Goal: Transaction & Acquisition: Purchase product/service

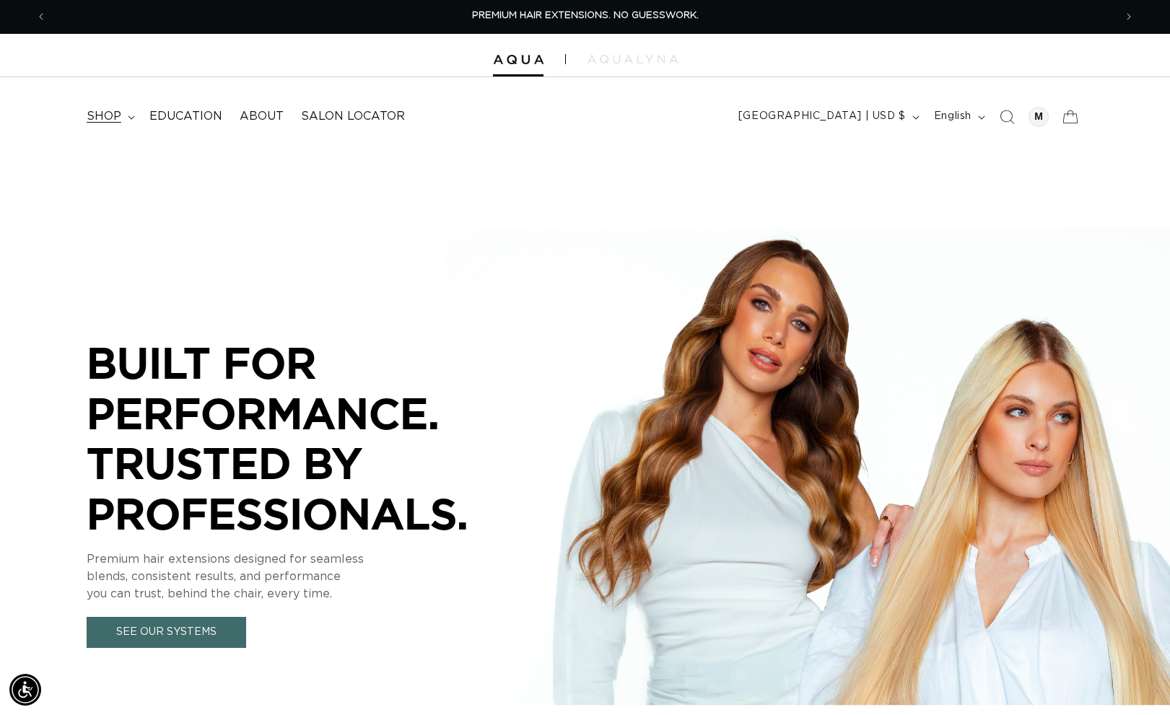
click at [126, 115] on summary "shop" at bounding box center [109, 116] width 63 height 32
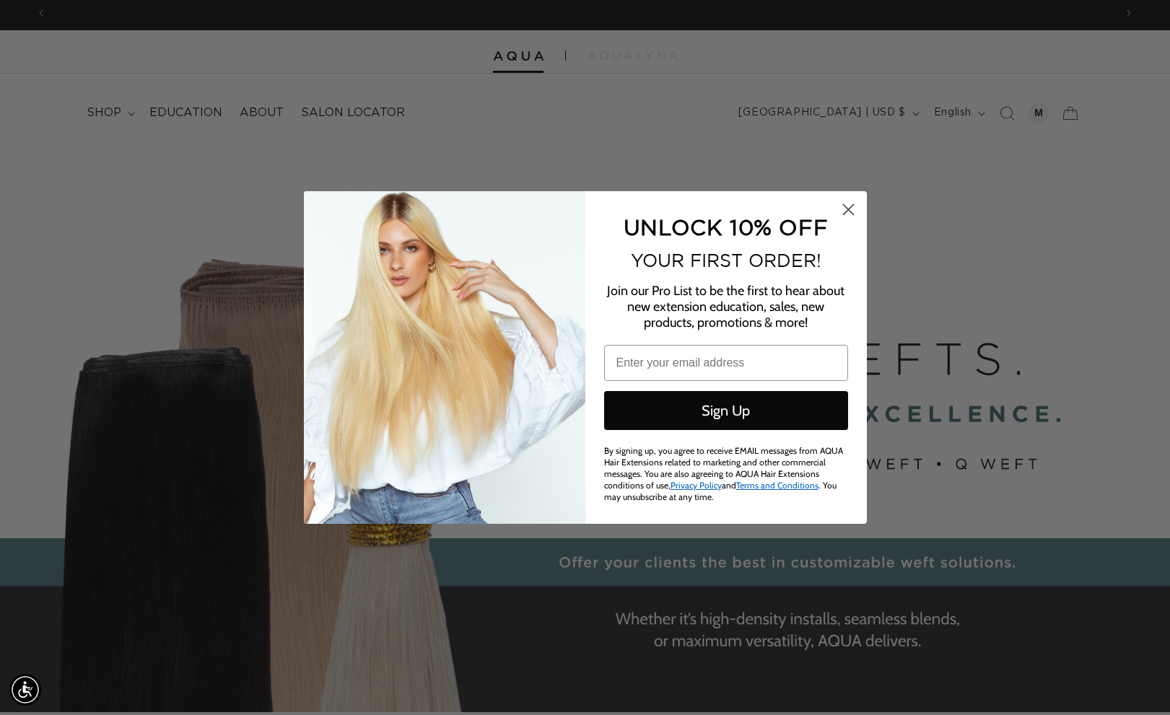
scroll to position [0, 2134]
click at [838, 217] on circle "Close dialog" at bounding box center [848, 210] width 24 height 24
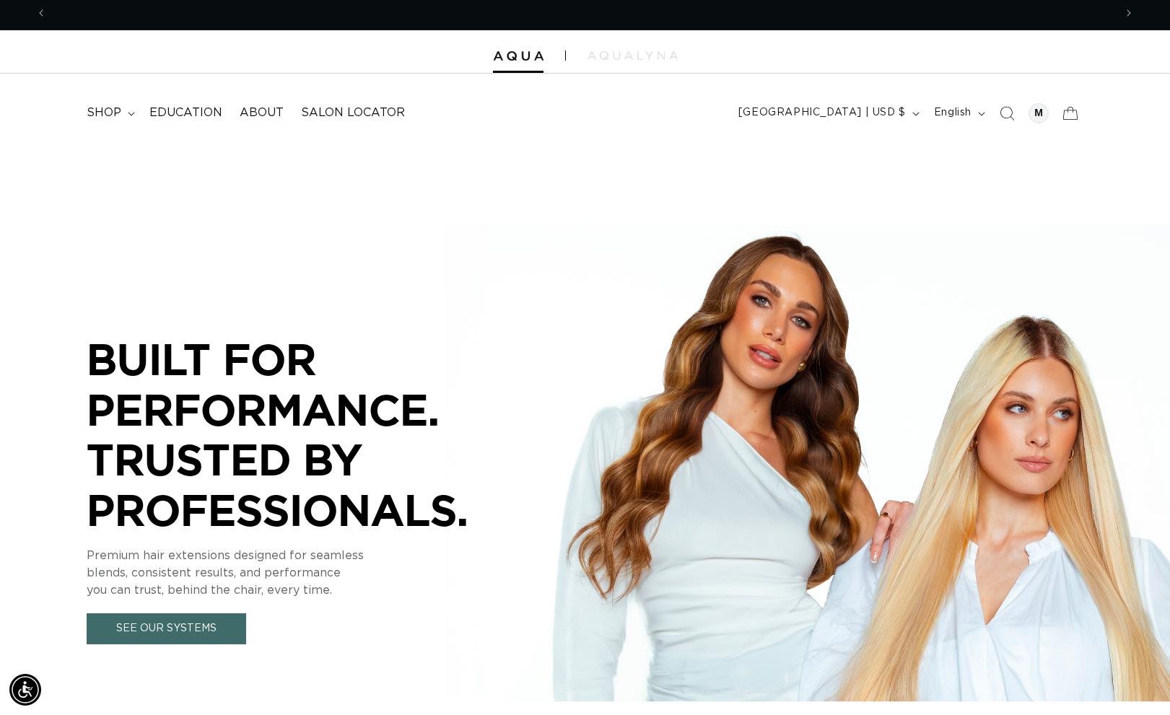
scroll to position [0, 0]
click at [131, 117] on summary "shop" at bounding box center [109, 113] width 63 height 32
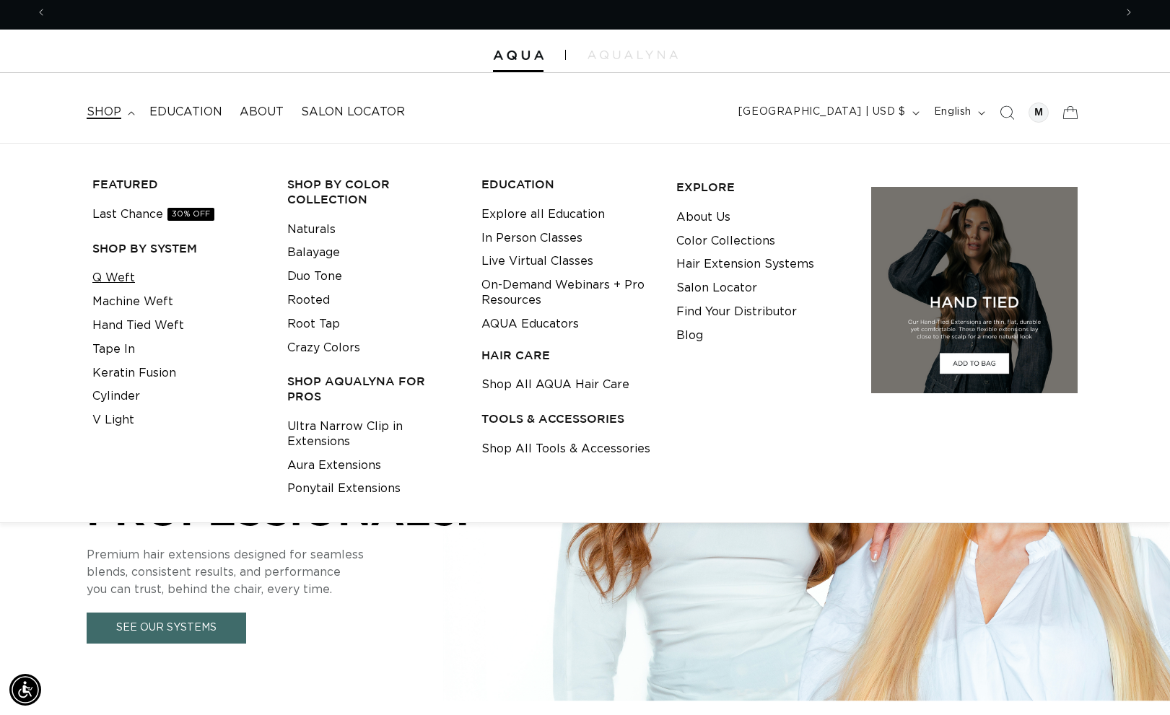
scroll to position [0, 1067]
drag, startPoint x: 545, startPoint y: 95, endPoint x: 553, endPoint y: 114, distance: 21.0
click at [545, 95] on header "FEATURED Last Chance SHOP BY SYSTEM Q Weft Hand Tied Weft Machine Weft Tape In …" at bounding box center [585, 108] width 1170 height 70
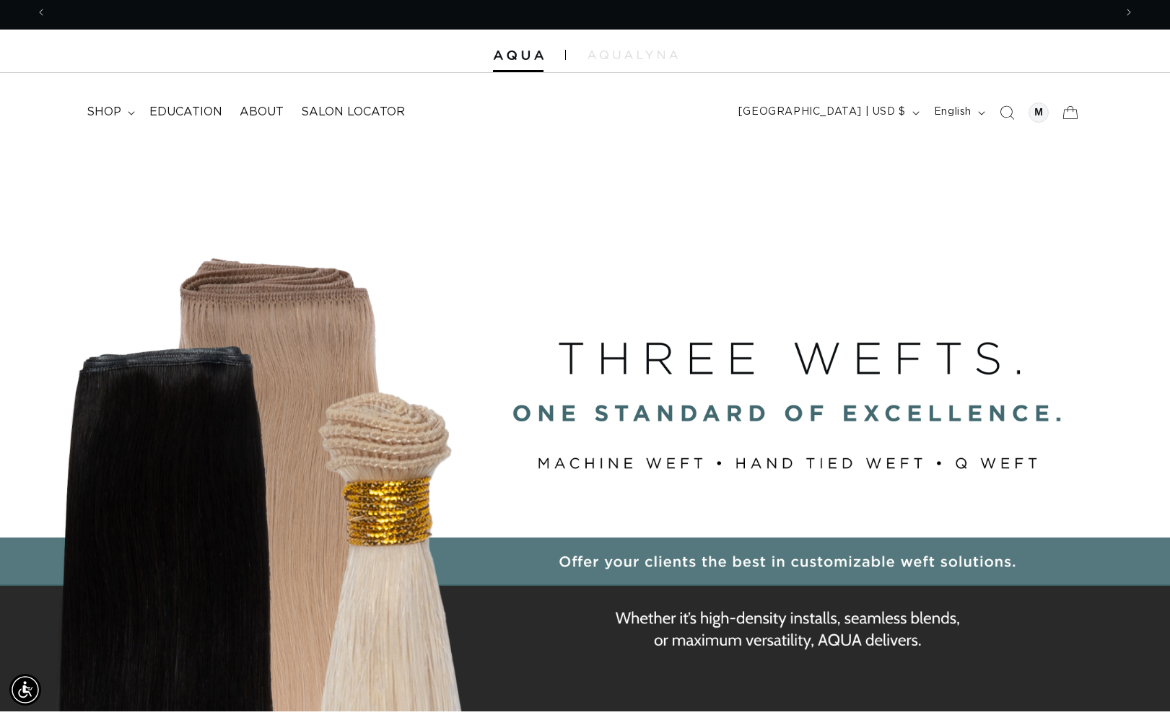
scroll to position [0, 2134]
click at [719, 240] on div "BUILT FOR  PERFORMANCE. TRUSTED BY PROFESSIONALS. Premium hair extensions desig…" at bounding box center [585, 467] width 1170 height 649
click at [434, 401] on div "BUILT FOR  PERFORMANCE. TRUSTED BY PROFESSIONALS. Premium hair extensions desig…" at bounding box center [585, 467] width 1170 height 649
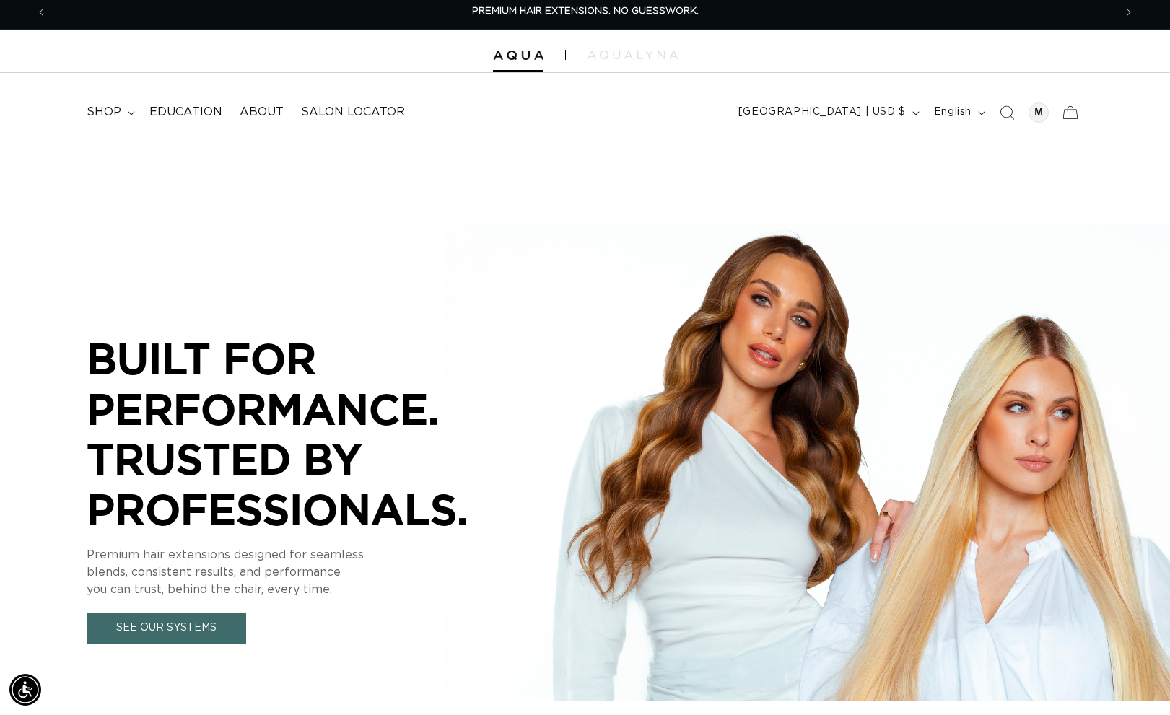
click at [108, 108] on span "shop" at bounding box center [104, 112] width 35 height 15
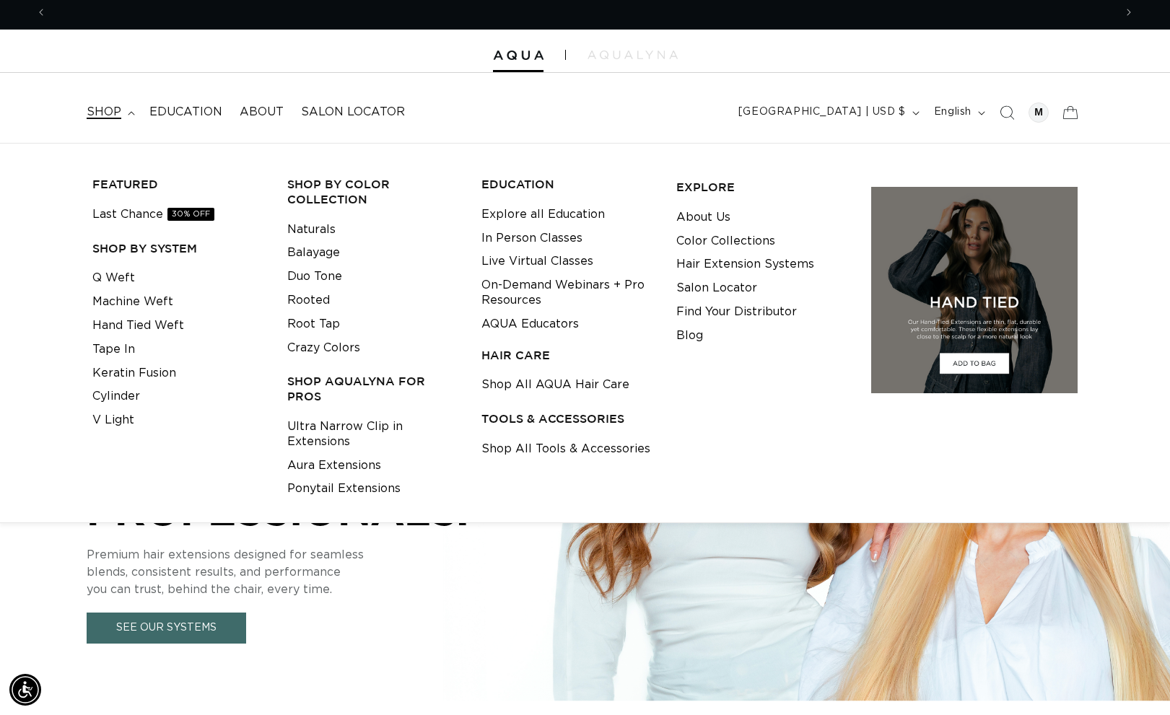
scroll to position [0, 1067]
click at [121, 290] on link "Machine Weft" at bounding box center [132, 302] width 81 height 24
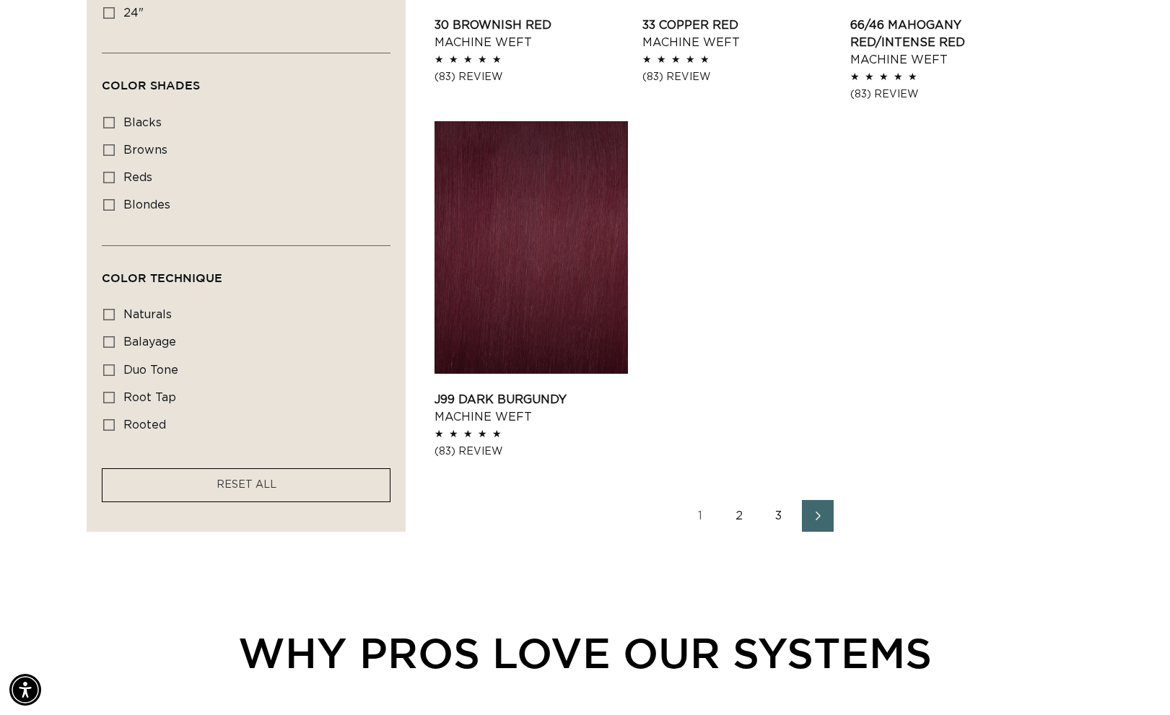
click at [737, 522] on link "2" at bounding box center [740, 516] width 32 height 32
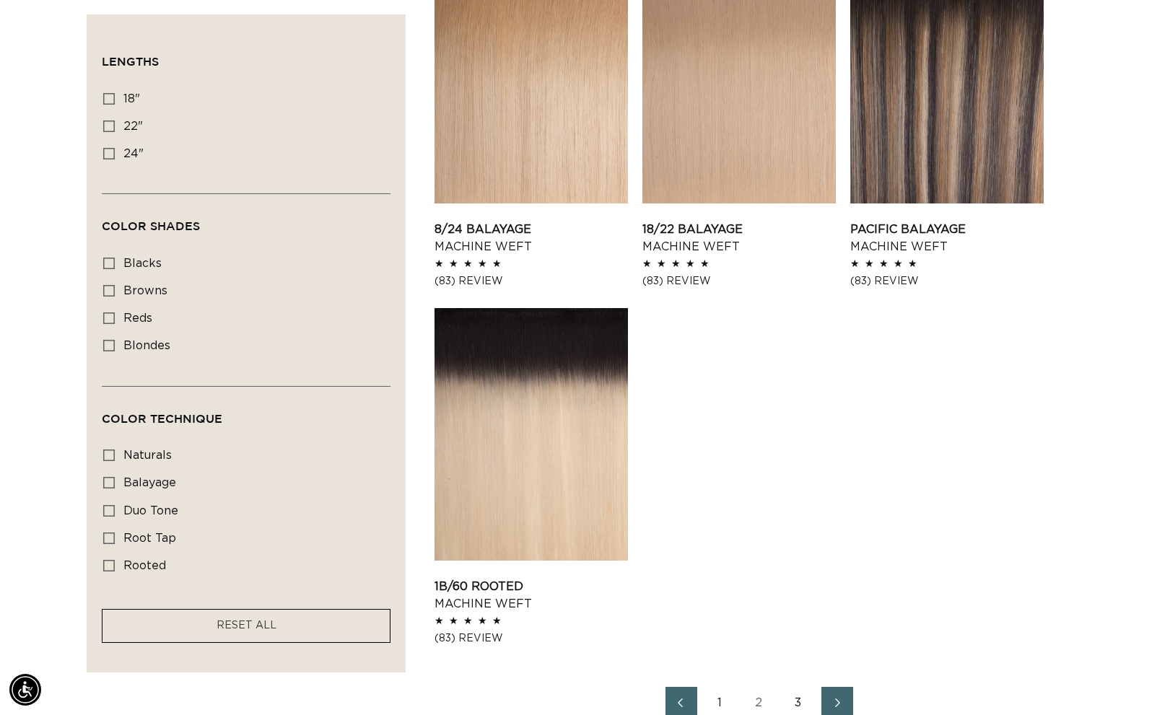
scroll to position [0, 1067]
click at [802, 707] on link "3" at bounding box center [798, 703] width 32 height 32
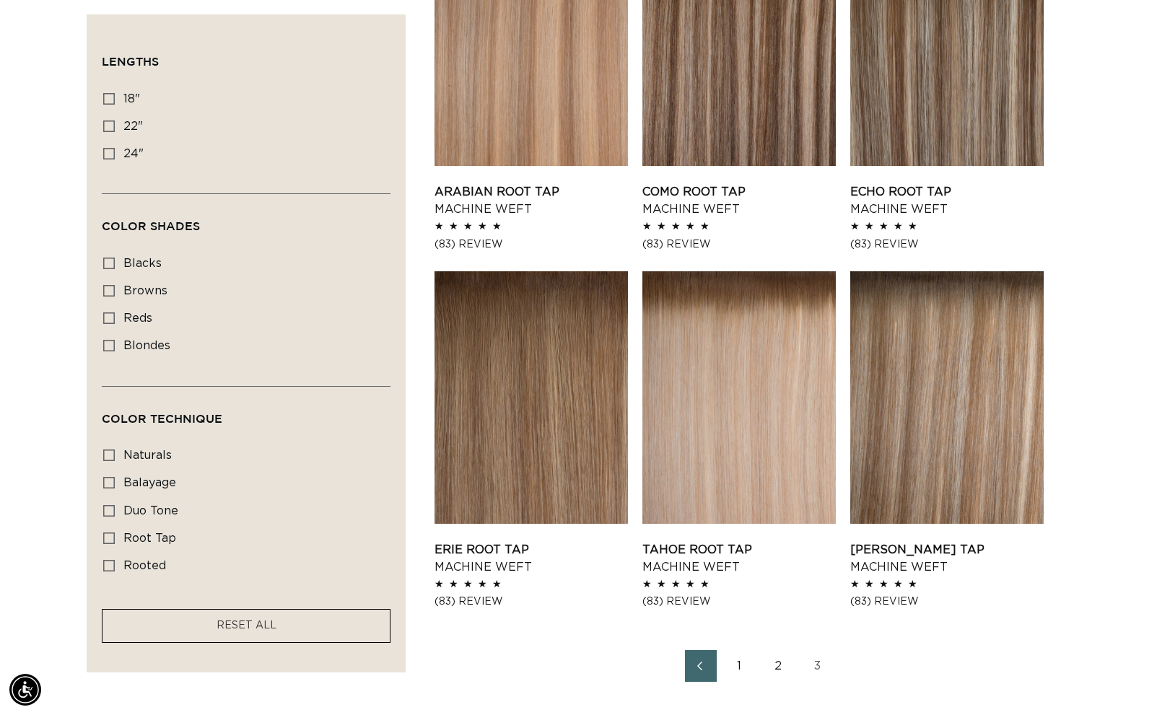
scroll to position [0, 2134]
